Goal: Navigation & Orientation: Find specific page/section

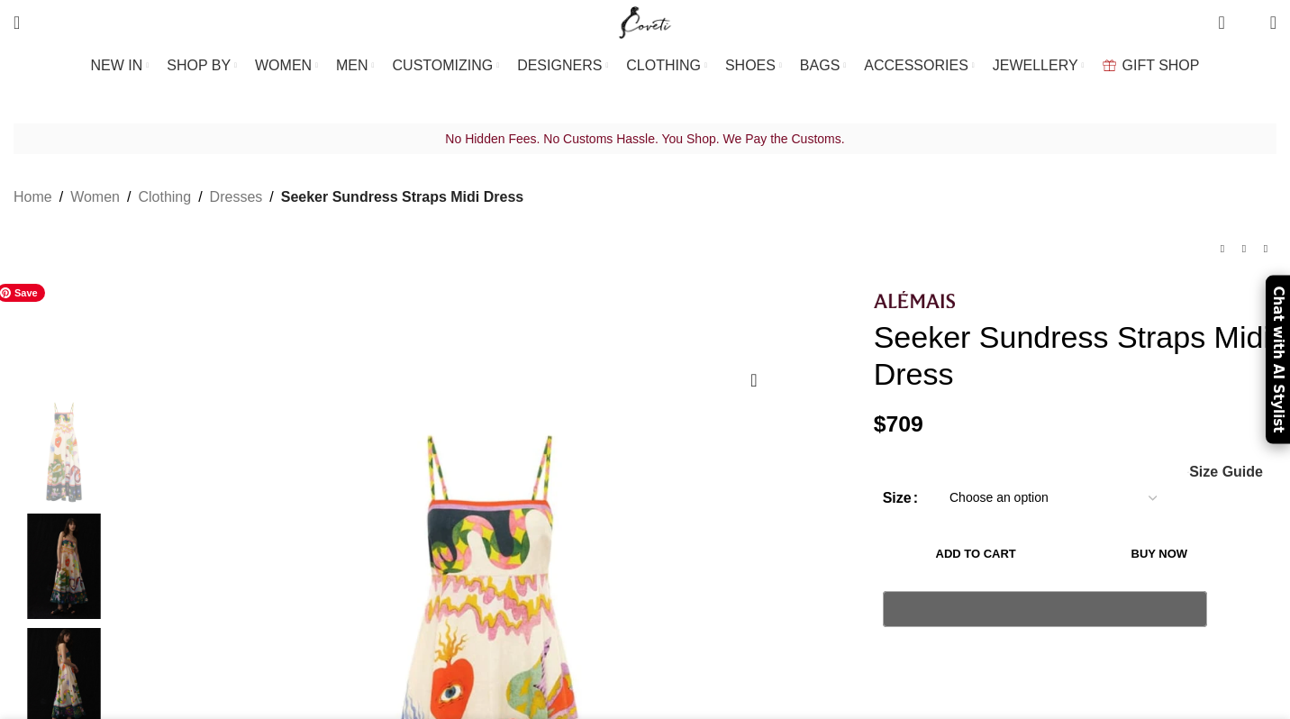
scroll to position [0, 189]
click at [263, 186] on link "Dresses" at bounding box center [236, 197] width 53 height 23
